Goal: Task Accomplishment & Management: Manage account settings

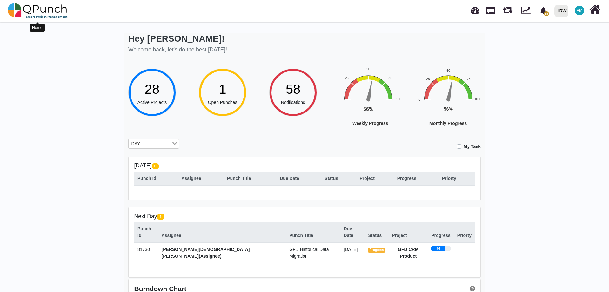
click at [27, 12] on img at bounding box center [38, 10] width 60 height 19
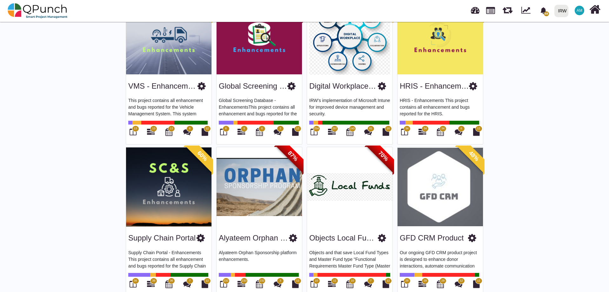
scroll to position [540, 0]
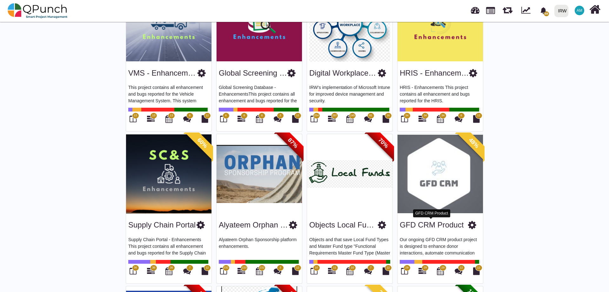
click at [431, 223] on link "GFD CRM Product" at bounding box center [432, 224] width 64 height 9
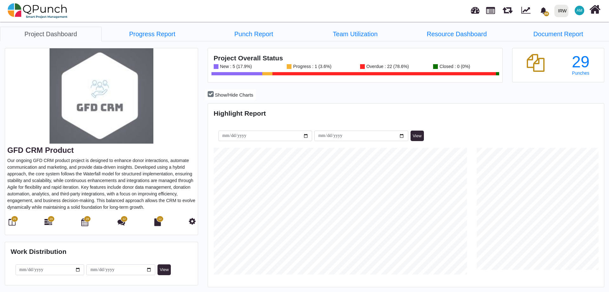
scroll to position [175, 394]
click at [12, 222] on icon at bounding box center [12, 222] width 7 height 8
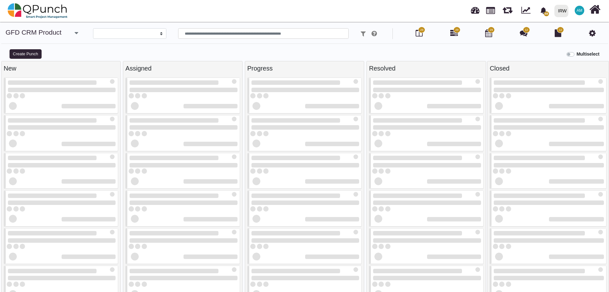
select select
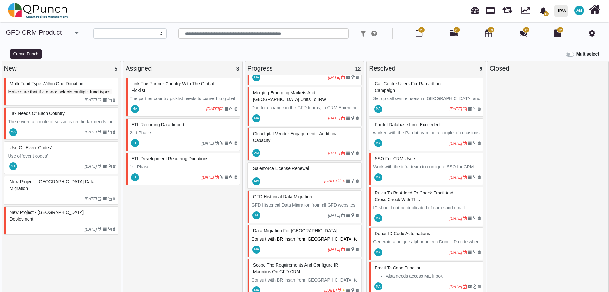
scroll to position [232, 0]
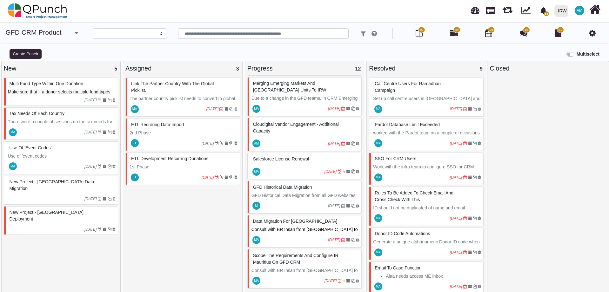
click at [286, 188] on span "GFD Historical Data Migration" at bounding box center [282, 186] width 59 height 5
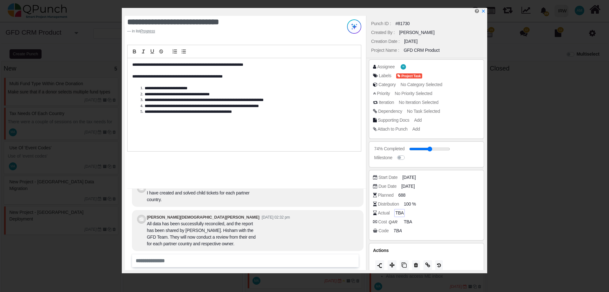
click at [398, 212] on span "TBA" at bounding box center [399, 212] width 8 height 7
click at [391, 214] on div "Actual" at bounding box center [428, 212] width 110 height 6
click at [295, 162] on div "**********" at bounding box center [245, 143] width 241 height 254
click at [408, 212] on input "number" at bounding box center [437, 213] width 83 height 6
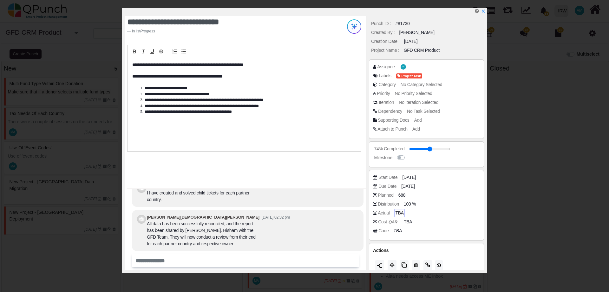
click at [387, 216] on div "Actual TBA" at bounding box center [426, 213] width 107 height 9
click at [389, 211] on div "Actual" at bounding box center [384, 212] width 12 height 7
click at [401, 212] on span "TBA" at bounding box center [399, 212] width 8 height 7
click at [416, 212] on input "number" at bounding box center [437, 213] width 83 height 6
click at [484, 10] on icon "x" at bounding box center [483, 11] width 5 height 5
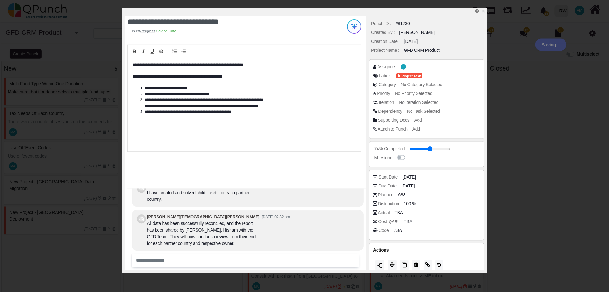
scroll to position [232, 0]
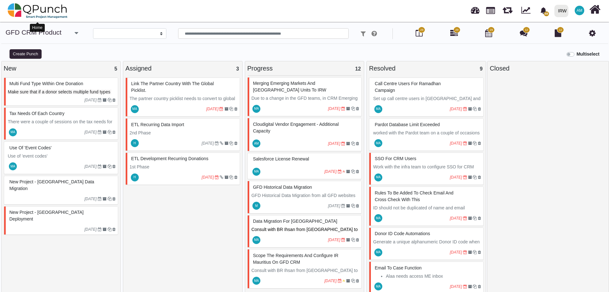
click at [36, 10] on img at bounding box center [38, 10] width 60 height 19
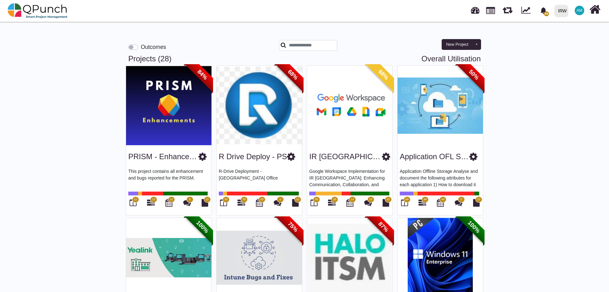
click at [169, 149] on div "PRISM - Enhancements" at bounding box center [168, 155] width 81 height 16
click at [163, 159] on link "PRISM - Enhancements" at bounding box center [169, 156] width 82 height 9
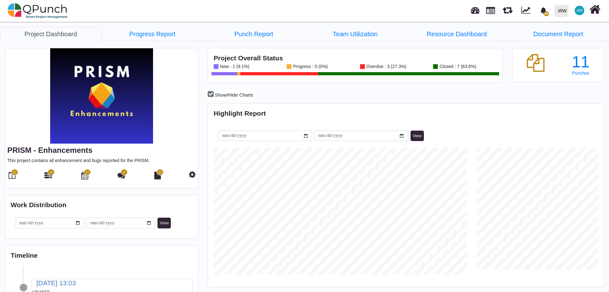
scroll to position [127, 131]
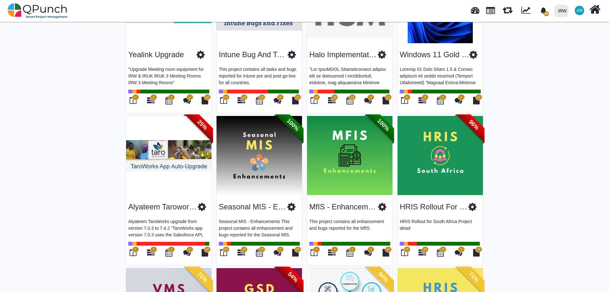
scroll to position [286, 0]
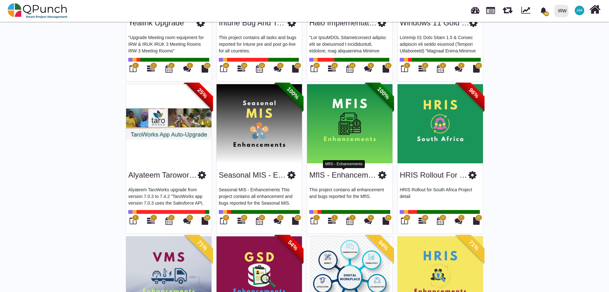
click at [351, 174] on link "MfIS - Enhancements" at bounding box center [345, 174] width 73 height 9
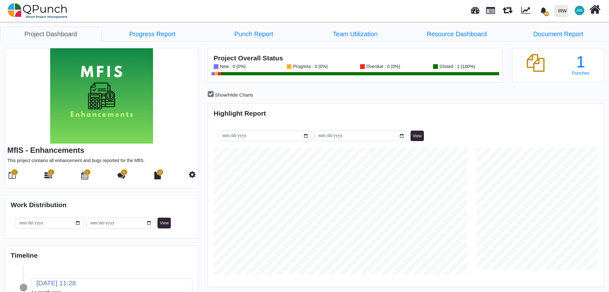
scroll to position [127, 131]
click at [10, 175] on icon at bounding box center [12, 175] width 7 height 8
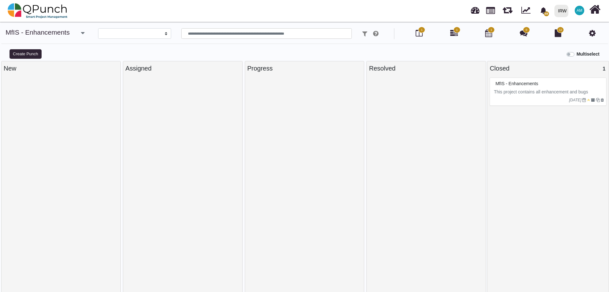
select select
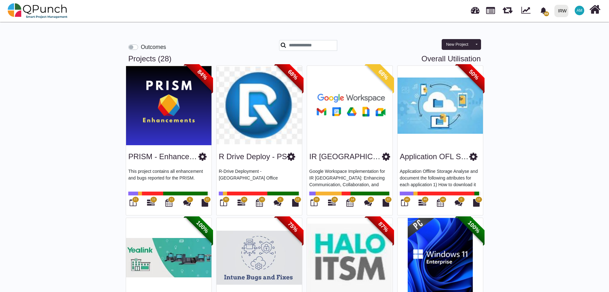
click at [161, 103] on img at bounding box center [168, 105] width 85 height 79
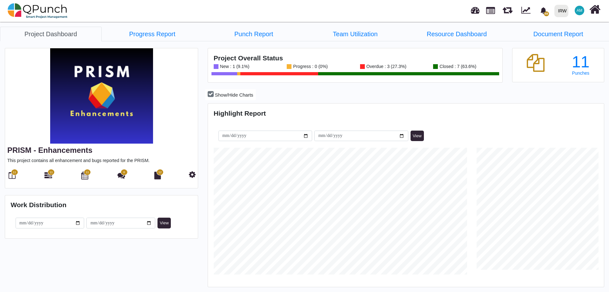
scroll to position [175, 394]
click at [11, 175] on icon at bounding box center [12, 175] width 7 height 8
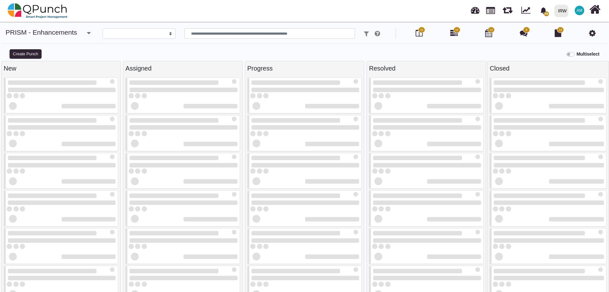
select select
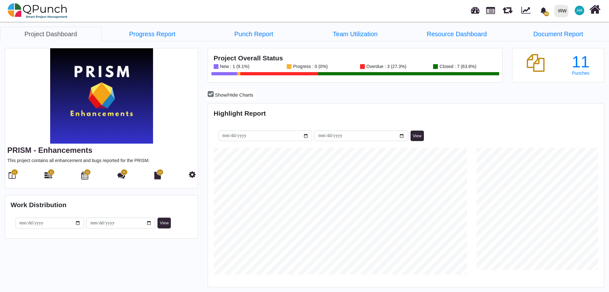
scroll to position [317238, 317018]
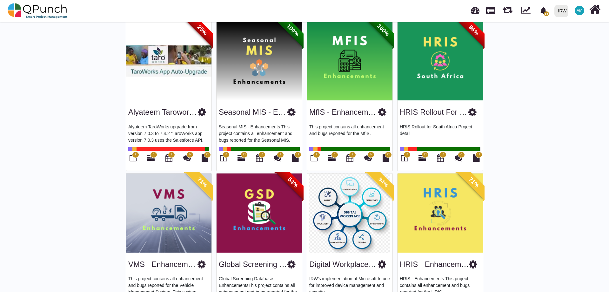
scroll to position [349, 0]
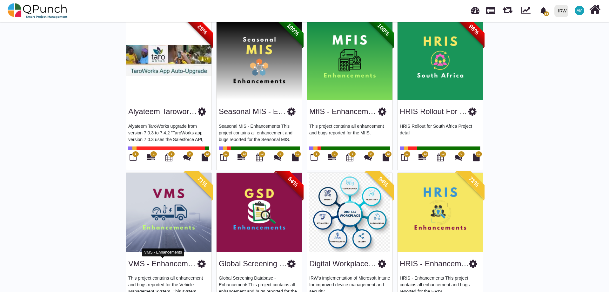
click at [168, 260] on link "VMS - Enhancements" at bounding box center [165, 263] width 74 height 9
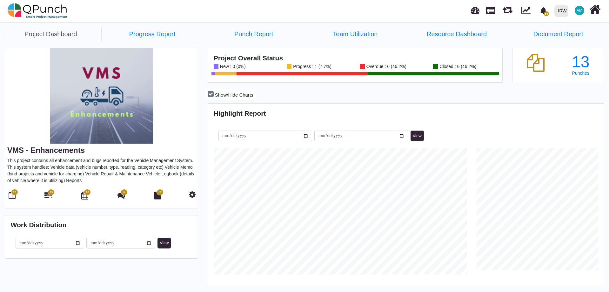
scroll to position [175, 394]
click at [13, 197] on icon at bounding box center [12, 195] width 7 height 8
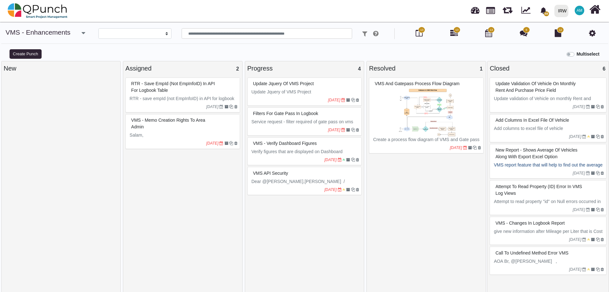
select select
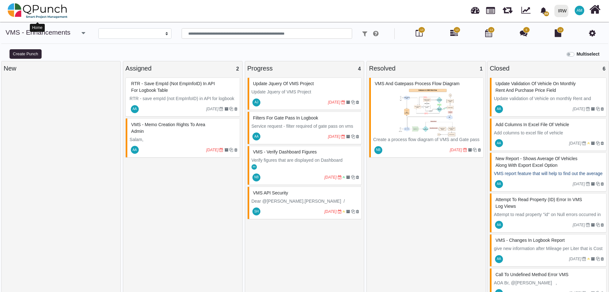
click at [34, 10] on img at bounding box center [38, 10] width 60 height 19
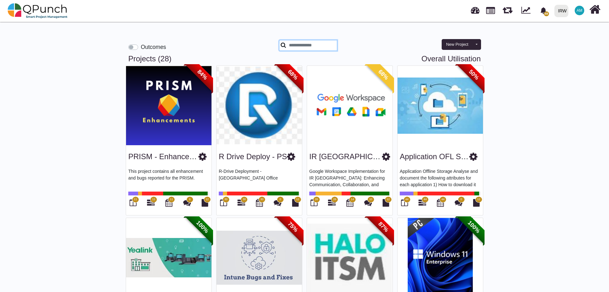
click at [305, 44] on input "text" at bounding box center [308, 45] width 58 height 11
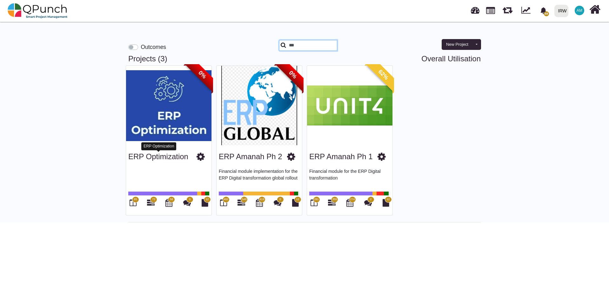
type input "***"
click at [163, 158] on link "ERP Optimization" at bounding box center [158, 156] width 60 height 9
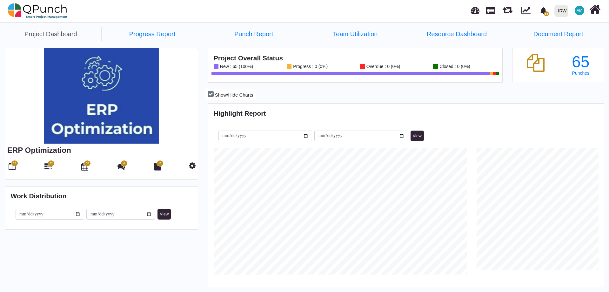
scroll to position [175, 394]
click at [12, 165] on link "65" at bounding box center [12, 167] width 7 height 5
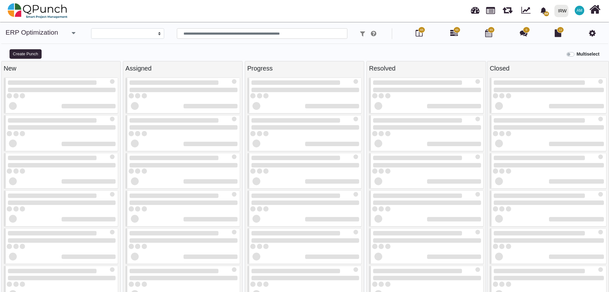
select select
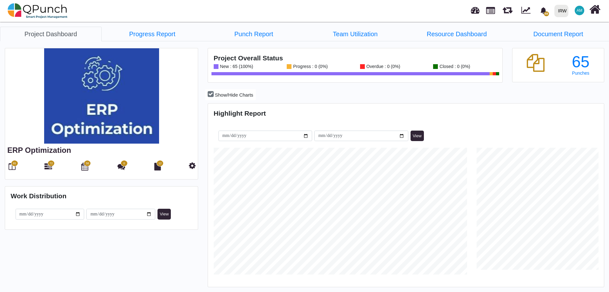
scroll to position [127, 263]
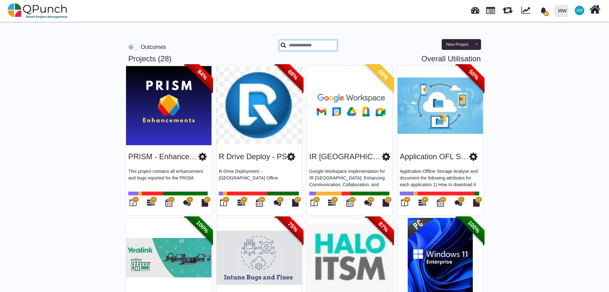
click at [297, 47] on input "text" at bounding box center [308, 45] width 58 height 11
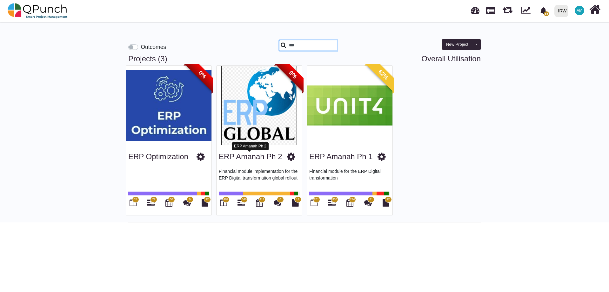
type input "***"
click at [269, 158] on link "ERP Amanah Ph 2" at bounding box center [250, 156] width 63 height 9
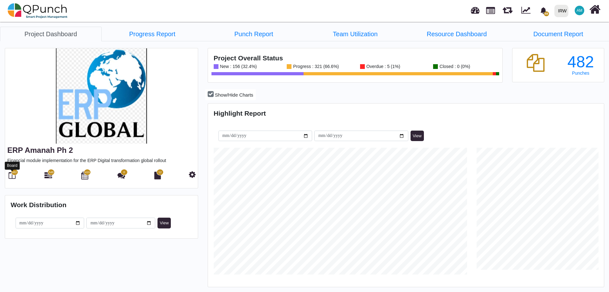
click at [12, 178] on icon at bounding box center [12, 175] width 7 height 8
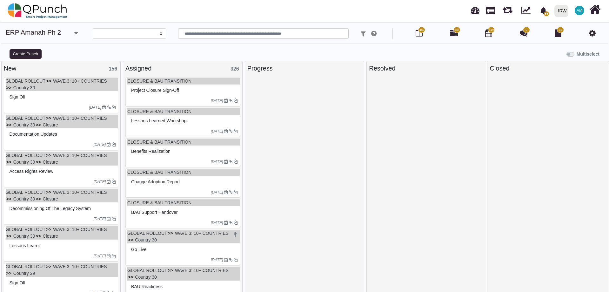
select select
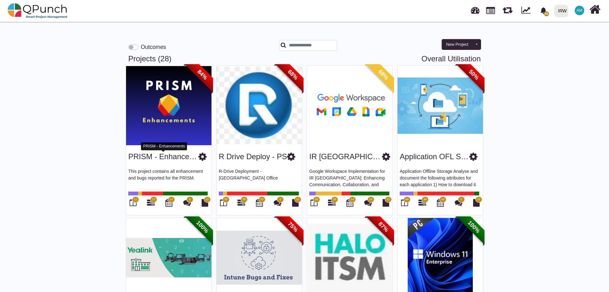
click at [151, 157] on link "PRISM - Enhancements" at bounding box center [169, 156] width 82 height 9
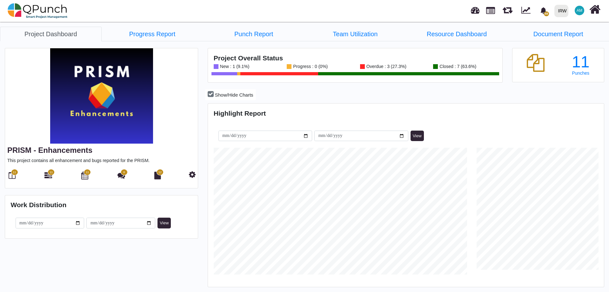
scroll to position [175, 394]
click at [15, 175] on span "11" at bounding box center [14, 172] width 7 height 6
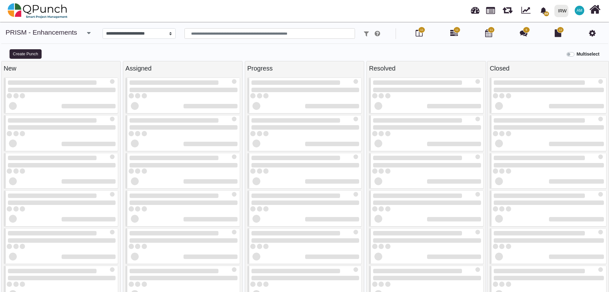
select select
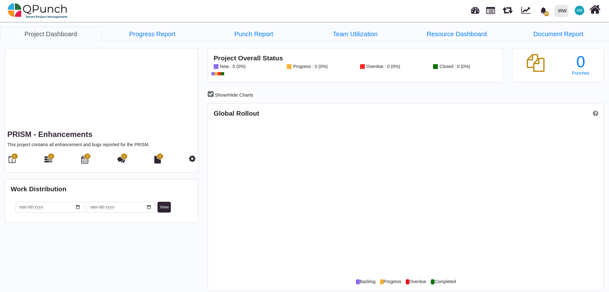
scroll to position [175, 394]
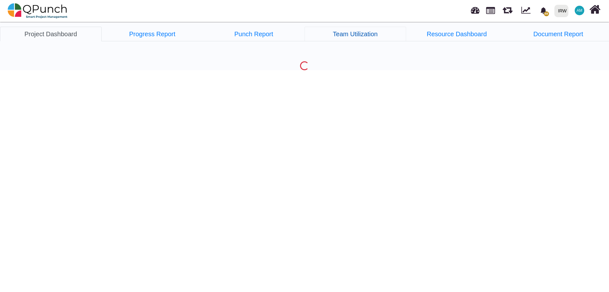
click at [351, 36] on link "Team Utilization" at bounding box center [355, 34] width 102 height 15
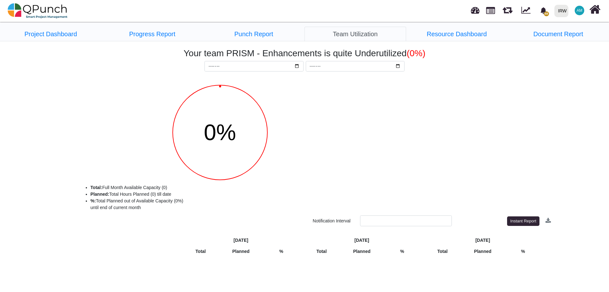
click at [351, 36] on link "Team Utilization" at bounding box center [355, 34] width 102 height 15
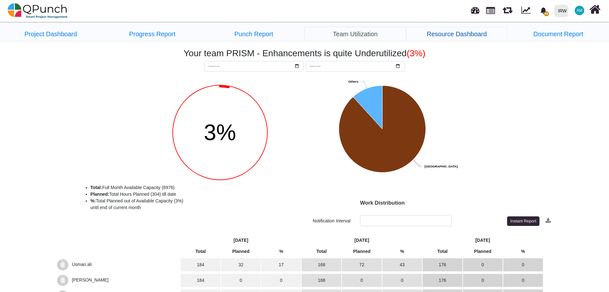
click at [463, 35] on link "Resource Dashboard" at bounding box center [457, 34] width 102 height 15
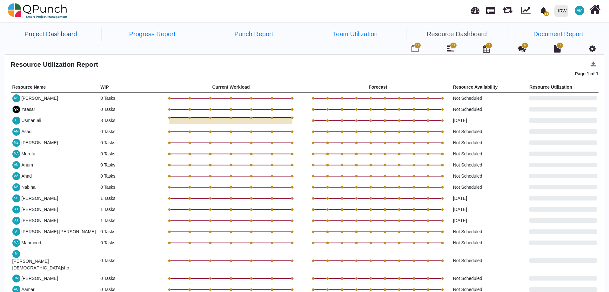
click at [43, 31] on link "Project Dashboard" at bounding box center [51, 34] width 102 height 15
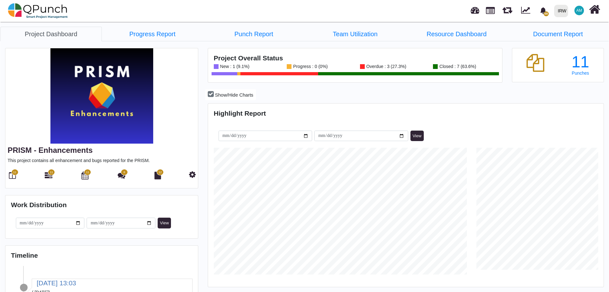
scroll to position [127, 131]
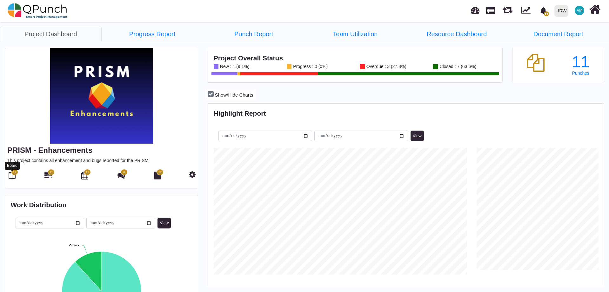
click at [9, 177] on icon at bounding box center [12, 175] width 7 height 8
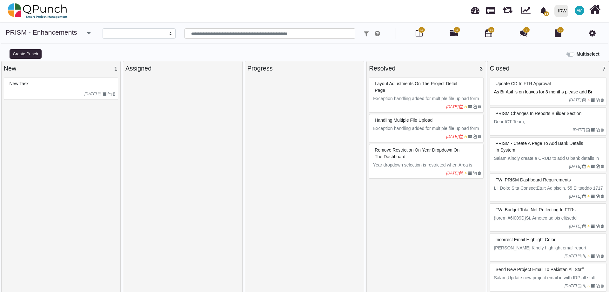
select select
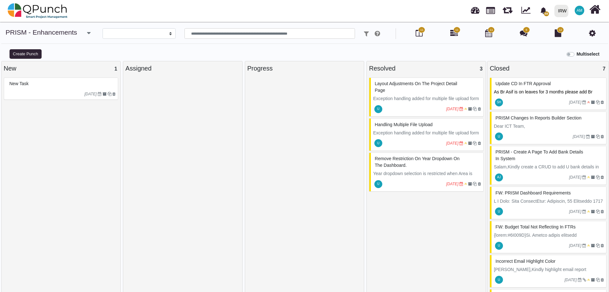
click at [408, 97] on p "Exception handling added for multiple file upload form on the Project page." at bounding box center [427, 101] width 108 height 13
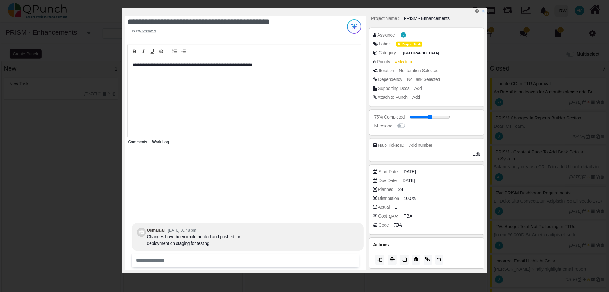
scroll to position [32, 0]
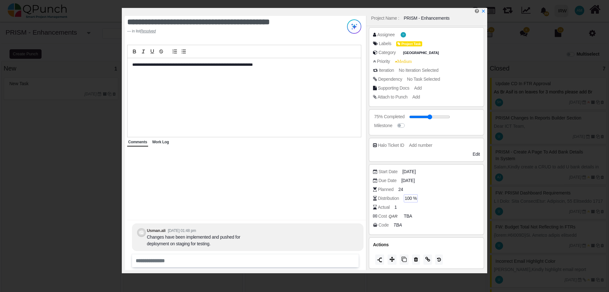
click at [410, 198] on span "100 %" at bounding box center [411, 198] width 12 height 7
type input "**"
click at [436, 223] on div "Code TBA" at bounding box center [428, 225] width 110 height 6
click at [395, 209] on div "1" at bounding box center [397, 207] width 4 height 8
click at [395, 208] on span "1" at bounding box center [396, 207] width 3 height 7
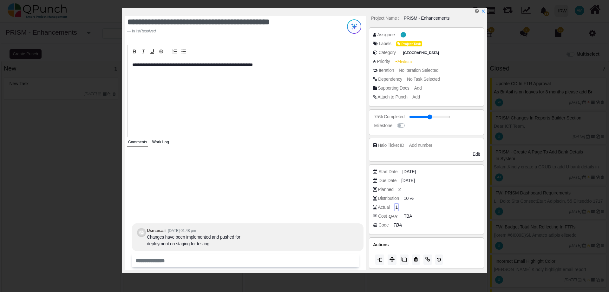
click at [398, 208] on span "1" at bounding box center [396, 207] width 3 height 7
click at [397, 208] on span "1" at bounding box center [396, 207] width 3 height 7
click at [396, 205] on span "1" at bounding box center [396, 207] width 3 height 7
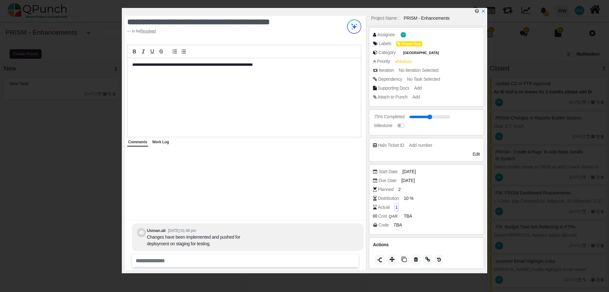
click at [395, 205] on div "1" at bounding box center [397, 207] width 4 height 8
drag, startPoint x: 396, startPoint y: 206, endPoint x: 458, endPoint y: 224, distance: 64.7
click at [395, 206] on div "1" at bounding box center [396, 207] width 3 height 7
click at [431, 205] on div "Actual 1" at bounding box center [428, 207] width 110 height 6
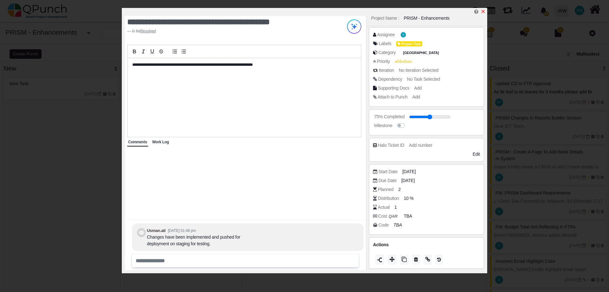
click at [483, 12] on icon "x" at bounding box center [483, 11] width 3 height 3
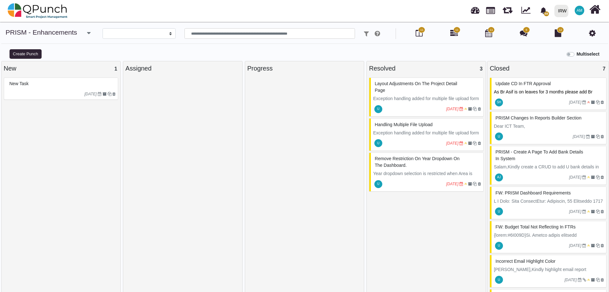
click at [591, 35] on icon at bounding box center [592, 33] width 7 height 8
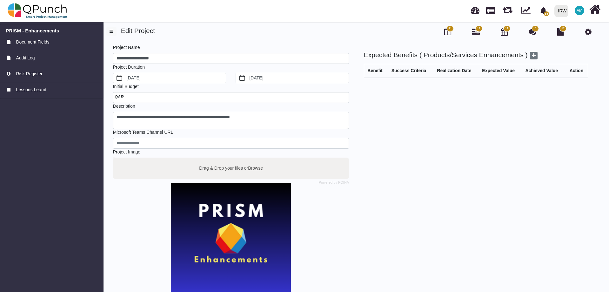
click at [590, 34] on icon at bounding box center [588, 32] width 7 height 8
click at [26, 12] on img at bounding box center [38, 10] width 60 height 19
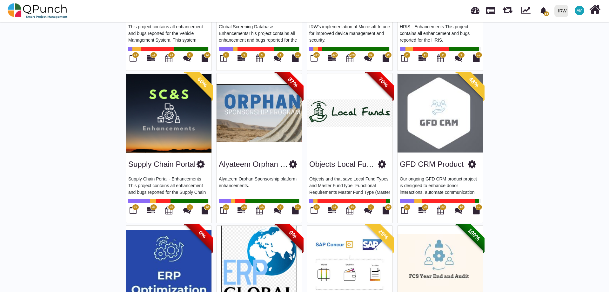
scroll to position [603, 0]
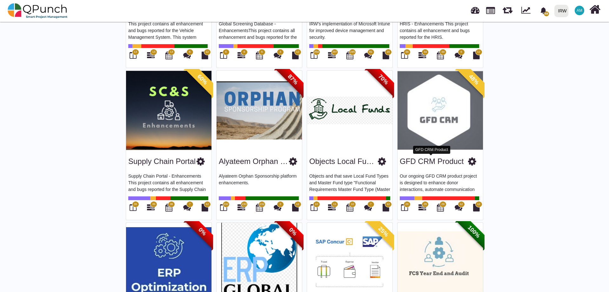
click at [422, 159] on link "GFD CRM Product" at bounding box center [432, 161] width 64 height 9
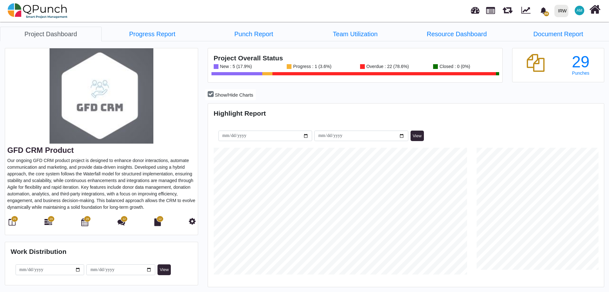
scroll to position [127, 131]
click at [194, 221] on icon at bounding box center [192, 221] width 7 height 8
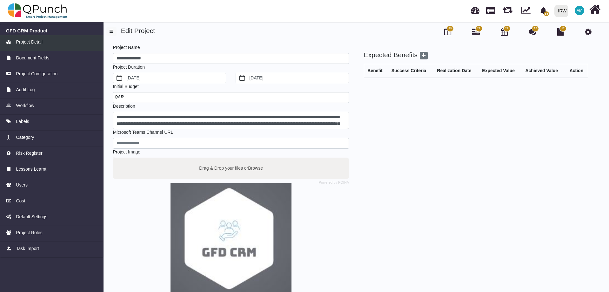
click at [26, 44] on span "Project Detail" at bounding box center [29, 42] width 26 height 7
click at [23, 204] on span "Cost" at bounding box center [20, 200] width 9 height 7
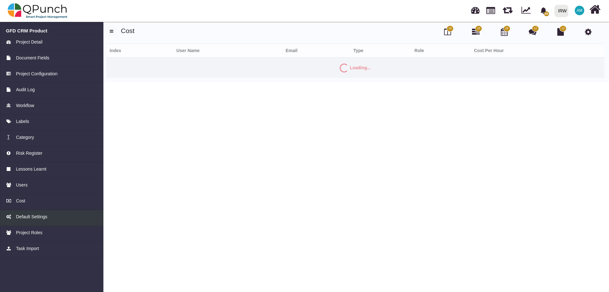
click at [27, 218] on span "Default Settings" at bounding box center [31, 216] width 31 height 7
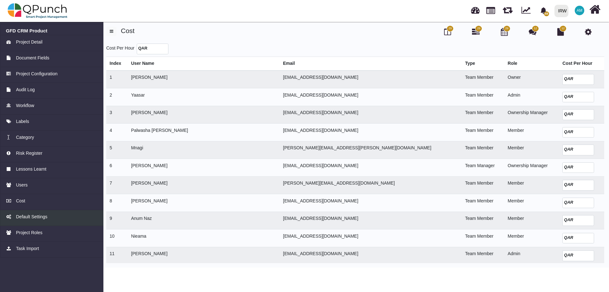
click at [33, 217] on span "Default Settings" at bounding box center [31, 216] width 31 height 7
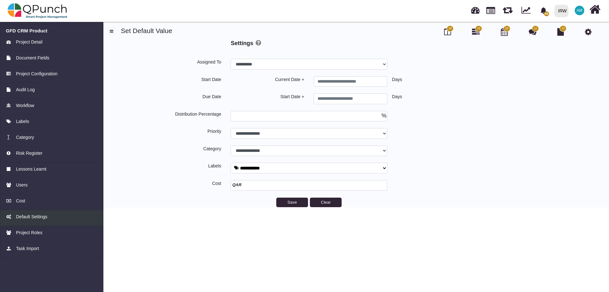
select select
type input "*"
click at [32, 246] on span "Task Import" at bounding box center [27, 248] width 23 height 7
select select
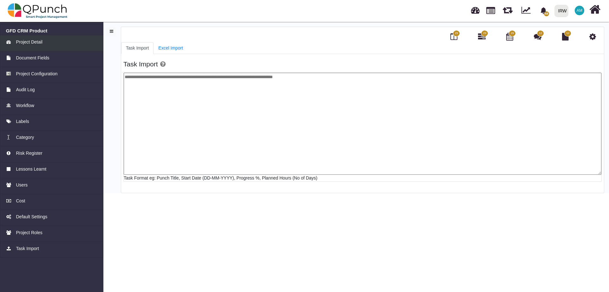
click at [26, 40] on span "Project Detail" at bounding box center [29, 42] width 26 height 7
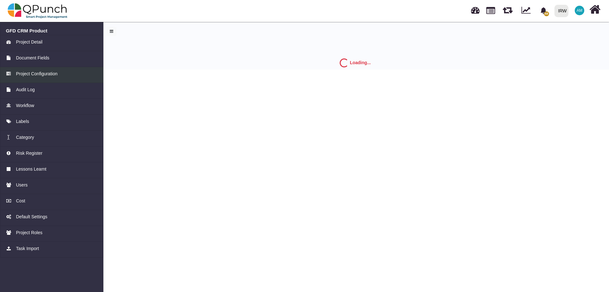
click at [34, 74] on span "Project Configuration" at bounding box center [37, 73] width 42 height 7
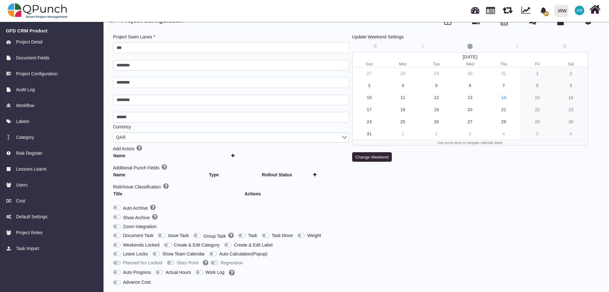
scroll to position [29, 0]
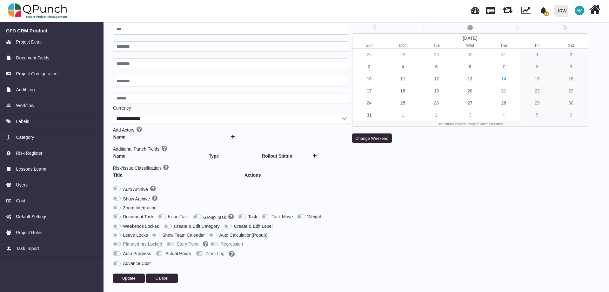
type input "***"
type input "********"
type input "******"
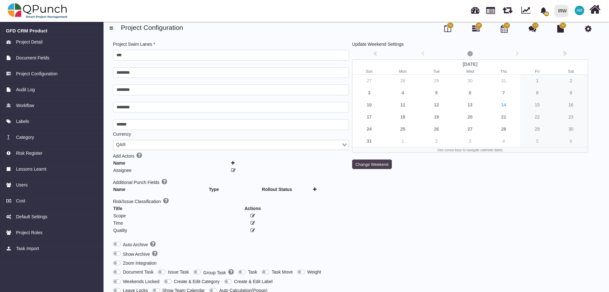
scroll to position [0, 0]
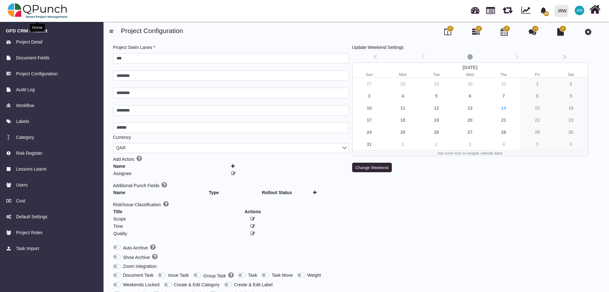
click at [39, 10] on img at bounding box center [38, 10] width 60 height 19
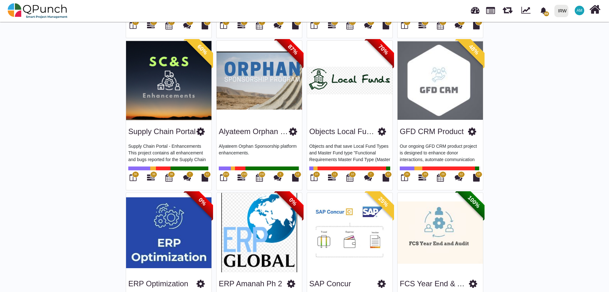
scroll to position [635, 0]
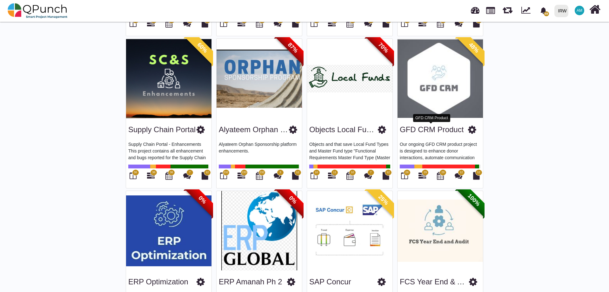
click at [443, 128] on link "GFD CRM Product" at bounding box center [432, 129] width 64 height 9
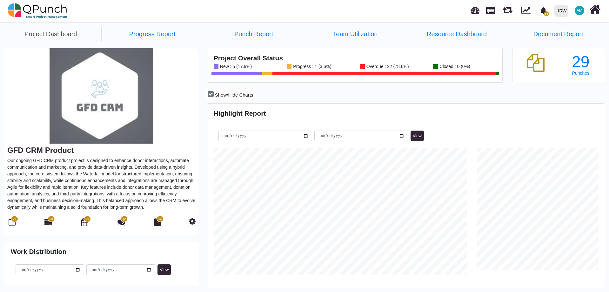
scroll to position [127, 131]
click at [11, 223] on icon at bounding box center [12, 222] width 7 height 8
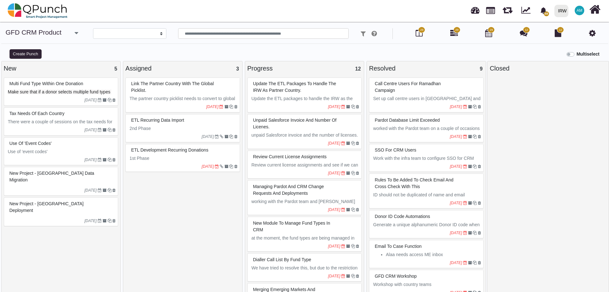
select select
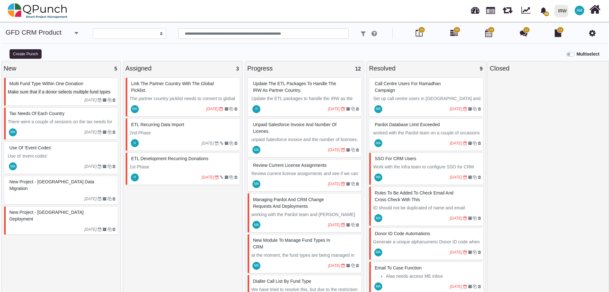
click at [42, 209] on span "New Project - [GEOGRAPHIC_DATA] Deployment" at bounding box center [47, 215] width 74 height 12
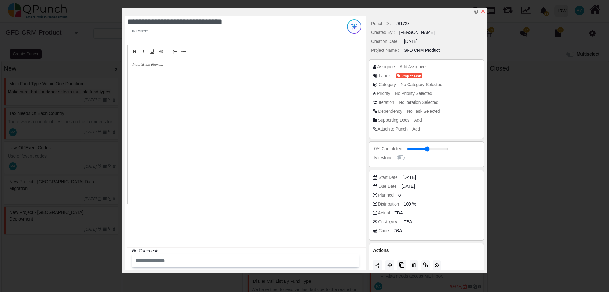
click at [482, 11] on icon "x" at bounding box center [483, 11] width 5 height 5
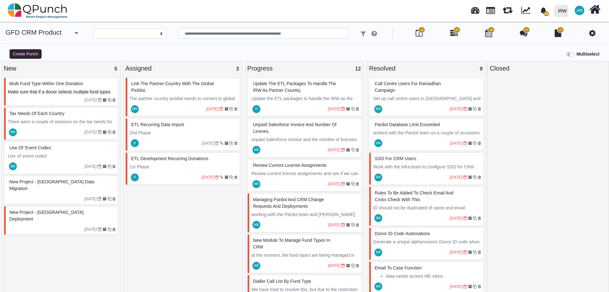
click at [183, 224] on div "link the partner country with the global picklist. The partner country picklist…" at bounding box center [182, 185] width 115 height 217
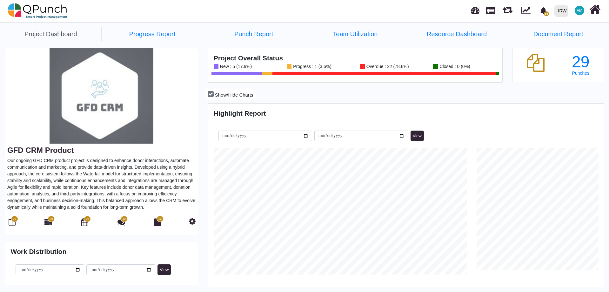
scroll to position [175, 394]
click at [13, 224] on icon at bounding box center [12, 222] width 7 height 8
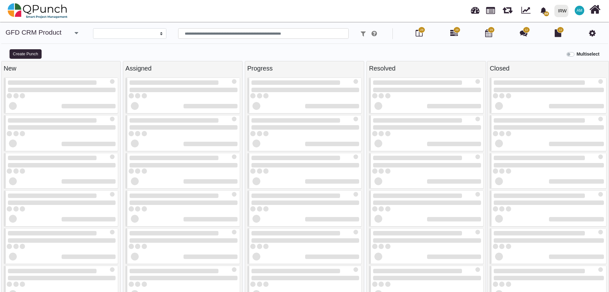
select select
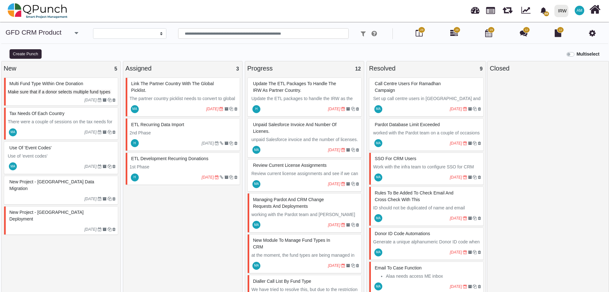
click at [192, 96] on p "The partner country picklist needs to convert to global picklist." at bounding box center [184, 101] width 108 height 13
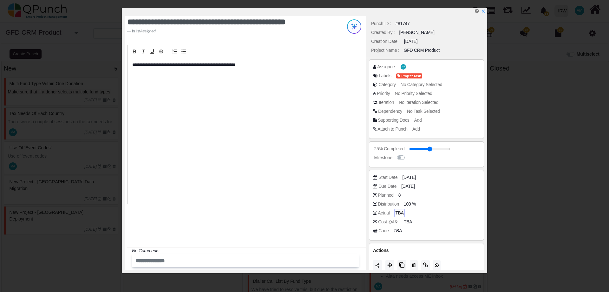
click at [398, 213] on span "TBA" at bounding box center [399, 212] width 8 height 7
click at [308, 175] on div "**********" at bounding box center [245, 131] width 234 height 146
click at [435, 234] on div "Start Date 11-08-2025 Due Date 11-08-2025 Planned 8 Distribution 100 % Actual C…" at bounding box center [426, 205] width 115 height 70
click at [262, 253] on div "No Comments" at bounding box center [248, 250] width 232 height 7
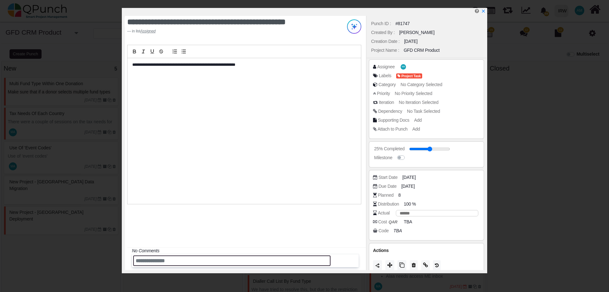
click at [255, 260] on input "text" at bounding box center [231, 260] width 197 height 10
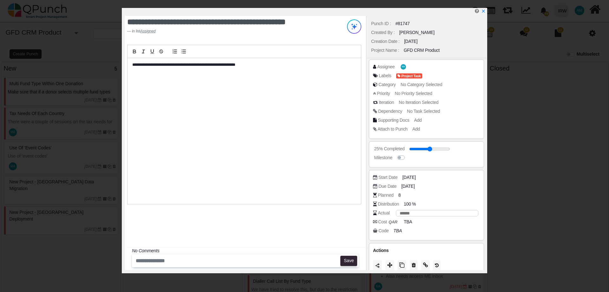
click at [267, 217] on div "**********" at bounding box center [245, 143] width 241 height 254
click at [483, 11] on icon "x" at bounding box center [483, 11] width 5 height 5
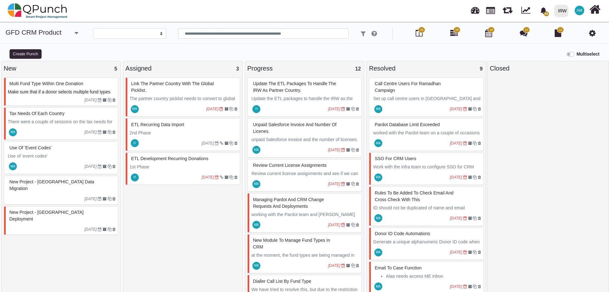
click at [83, 52] on div "Create Punch" at bounding box center [76, 53] width 152 height 10
